Goal: Task Accomplishment & Management: Manage account settings

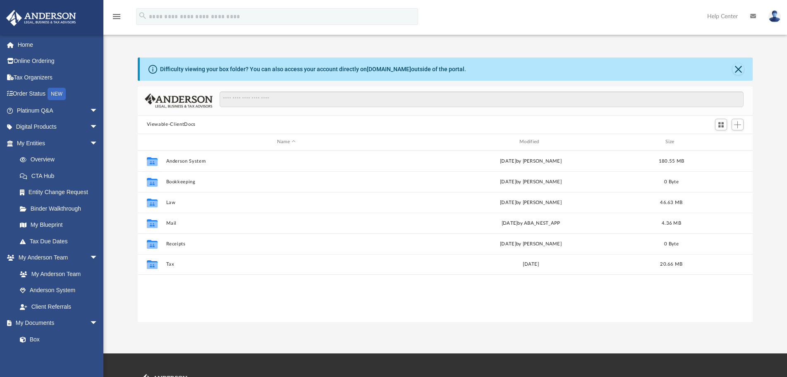
scroll to position [181, 608]
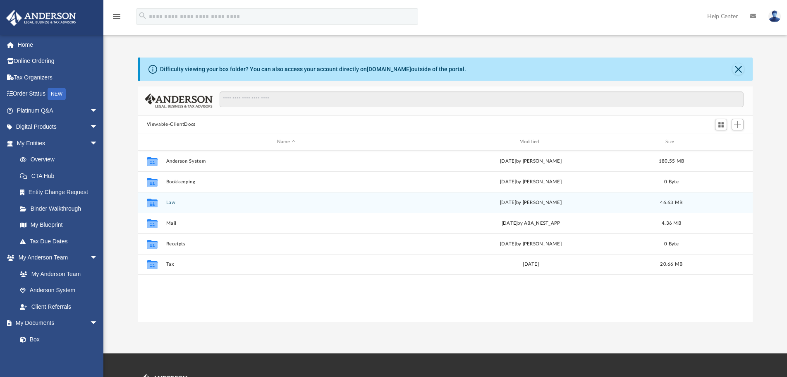
click at [173, 202] on button "Law" at bounding box center [286, 202] width 241 height 5
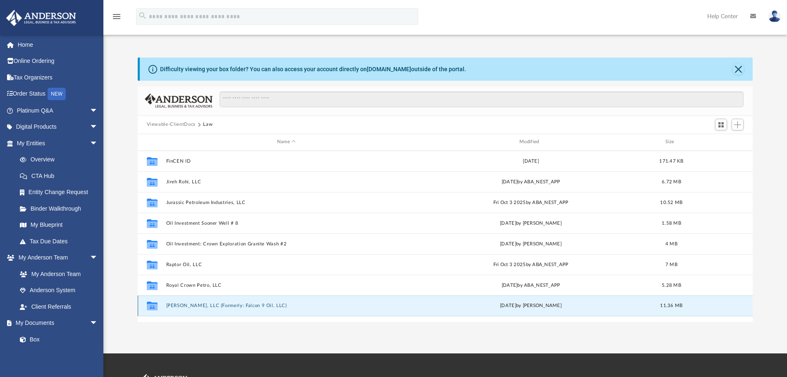
click at [203, 218] on button "[PERSON_NAME], LLC (Formerly: Falcon 9 Oil, LLC)" at bounding box center [286, 305] width 241 height 5
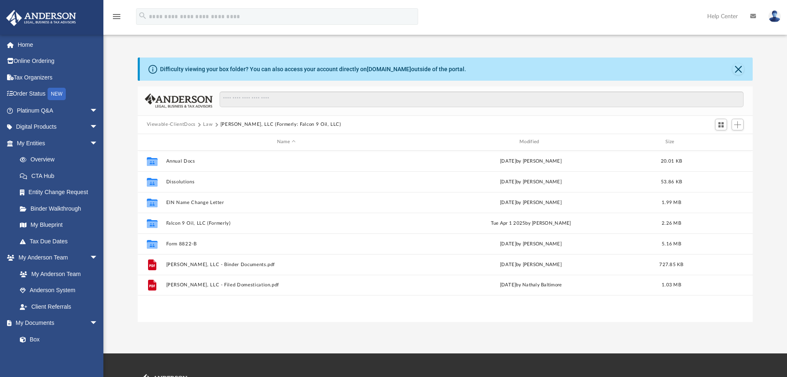
click at [489, 14] on img at bounding box center [775, 16] width 12 height 12
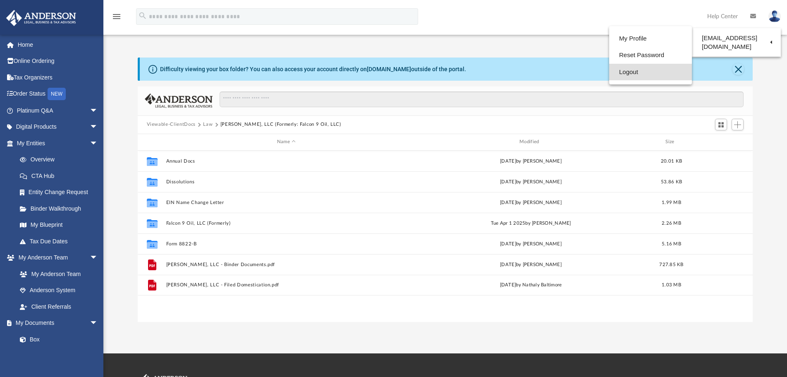
click at [489, 72] on link "Logout" at bounding box center [650, 72] width 83 height 17
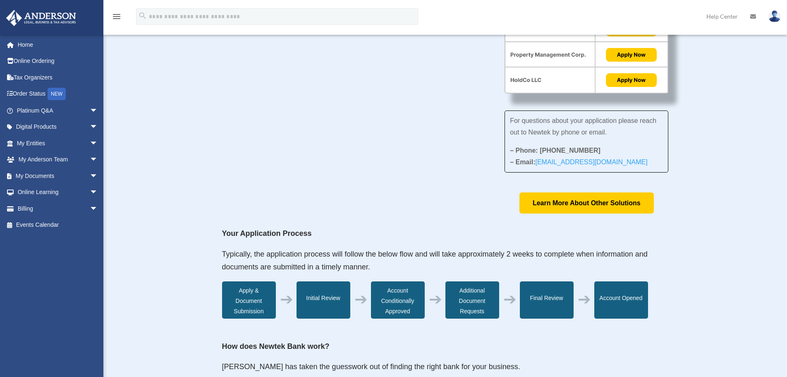
scroll to position [207, 0]
